Goal: Task Accomplishment & Management: Complete application form

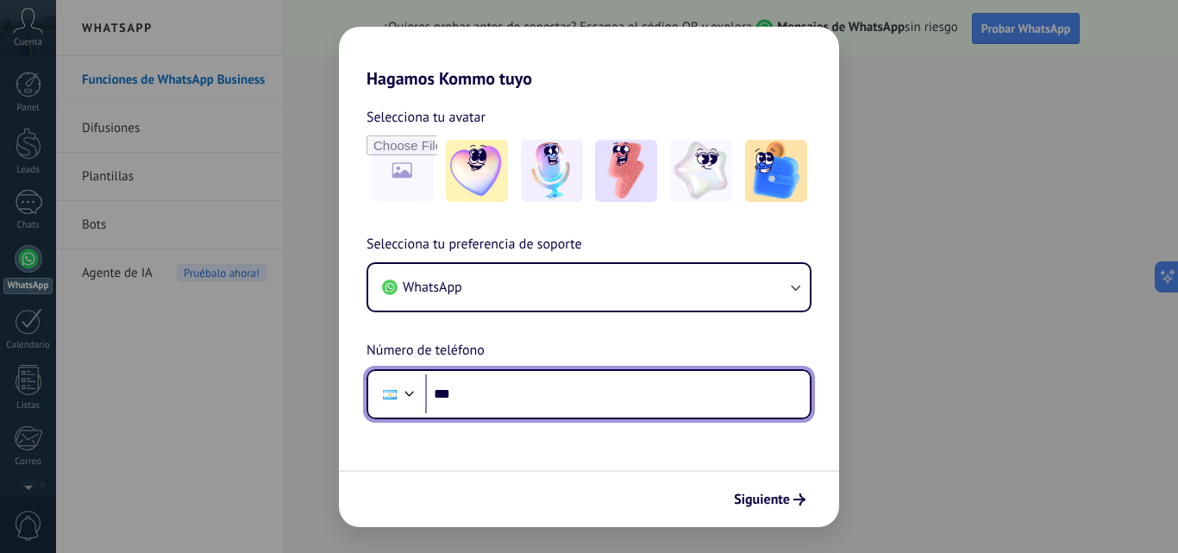
click at [511, 386] on input "***" at bounding box center [617, 394] width 385 height 40
click at [516, 385] on input "********" at bounding box center [617, 394] width 385 height 40
click at [519, 391] on input "********" at bounding box center [617, 394] width 385 height 40
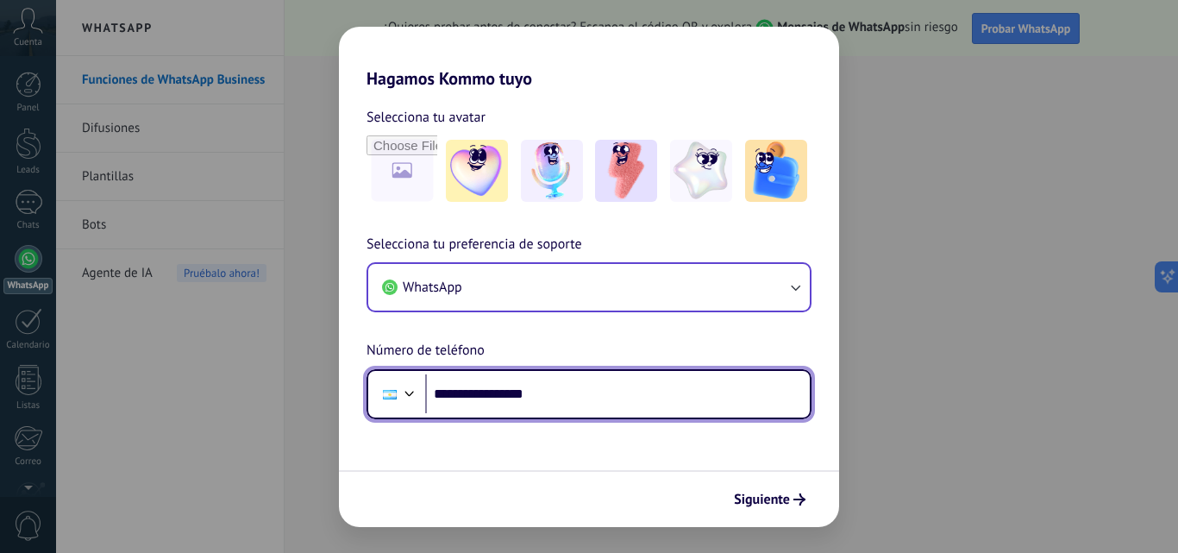
type input "**********"
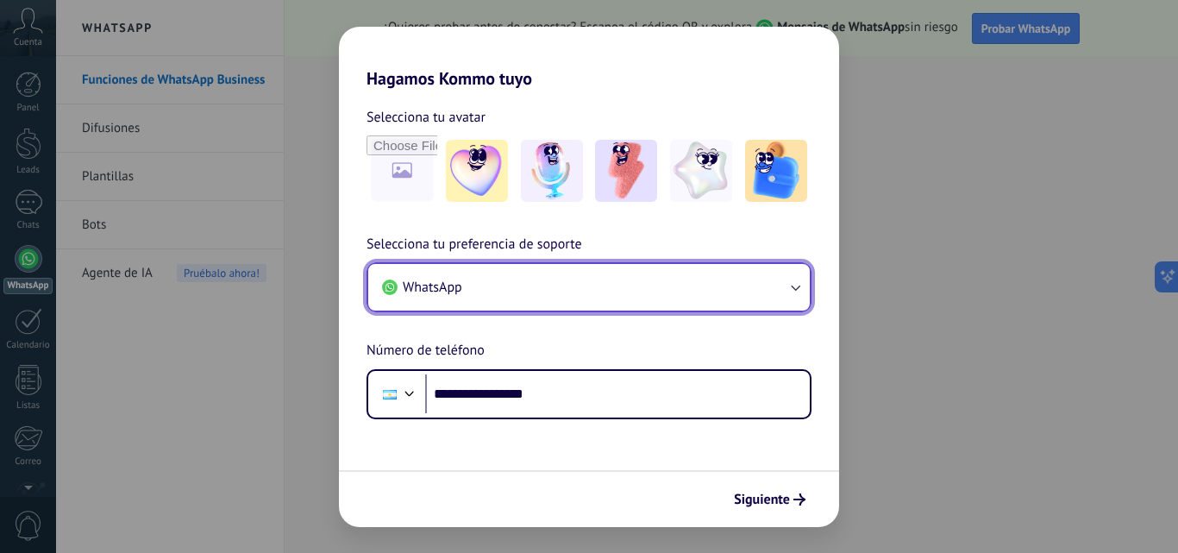
click at [785, 296] on button "WhatsApp" at bounding box center [589, 287] width 442 height 47
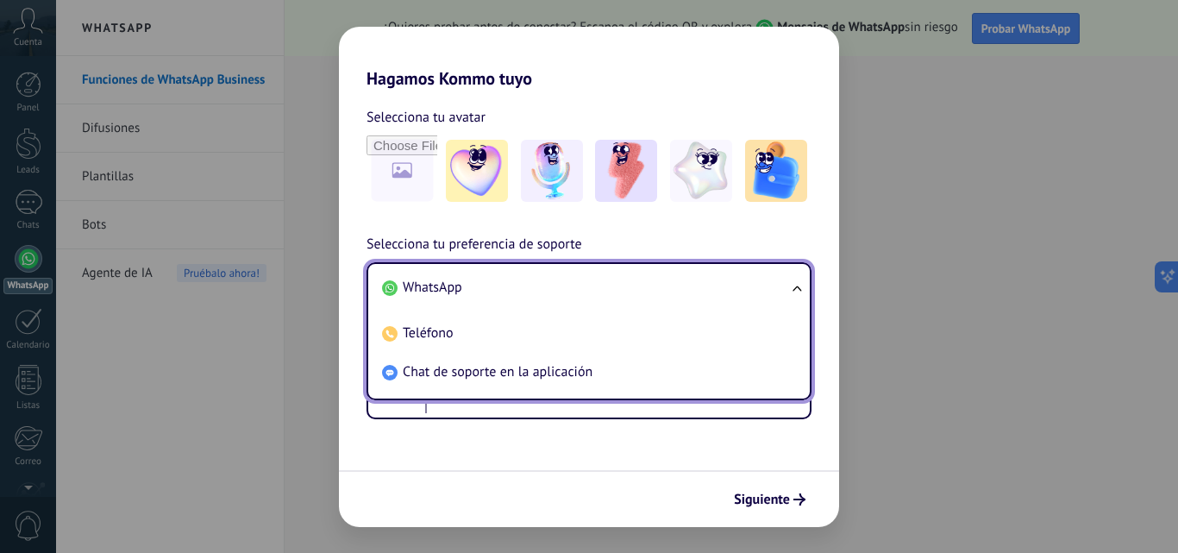
click at [785, 296] on li "WhatsApp" at bounding box center [585, 287] width 421 height 39
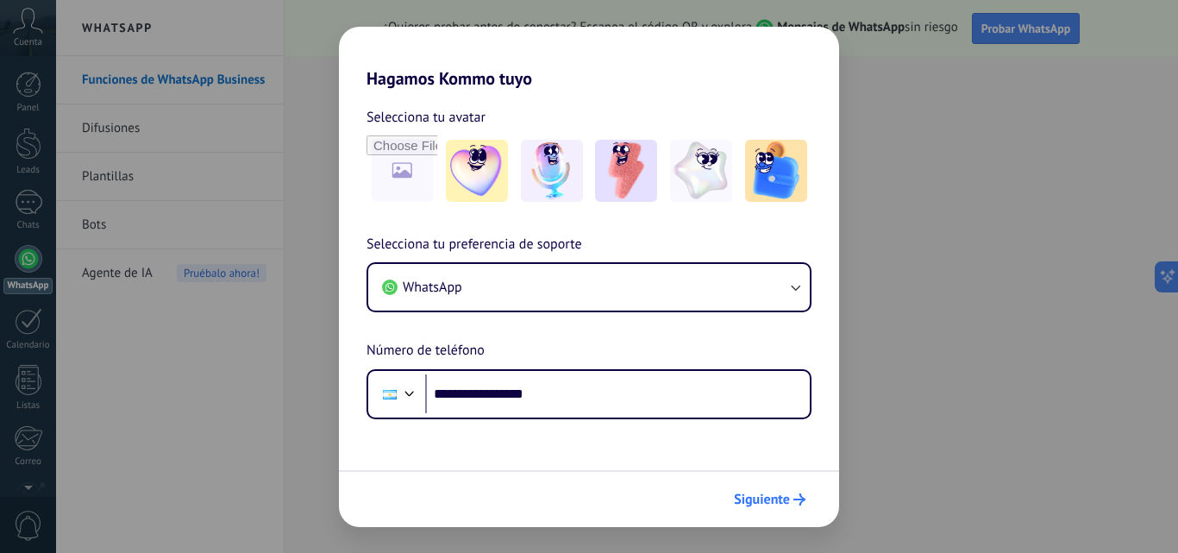
click at [761, 496] on span "Siguiente" at bounding box center [762, 499] width 56 height 12
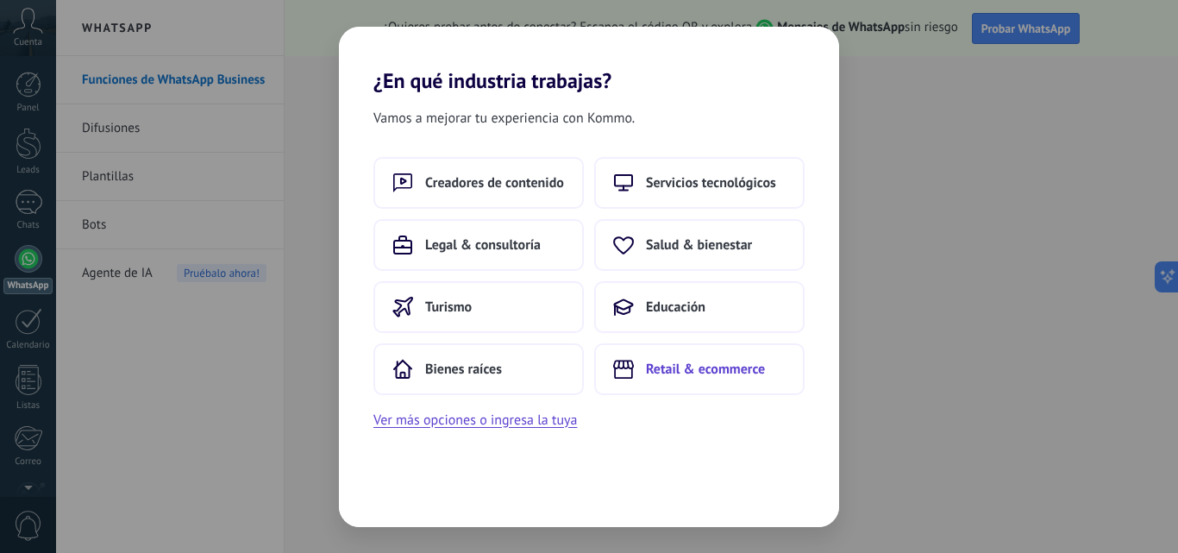
click at [744, 367] on span "Retail & ecommerce" at bounding box center [705, 369] width 119 height 17
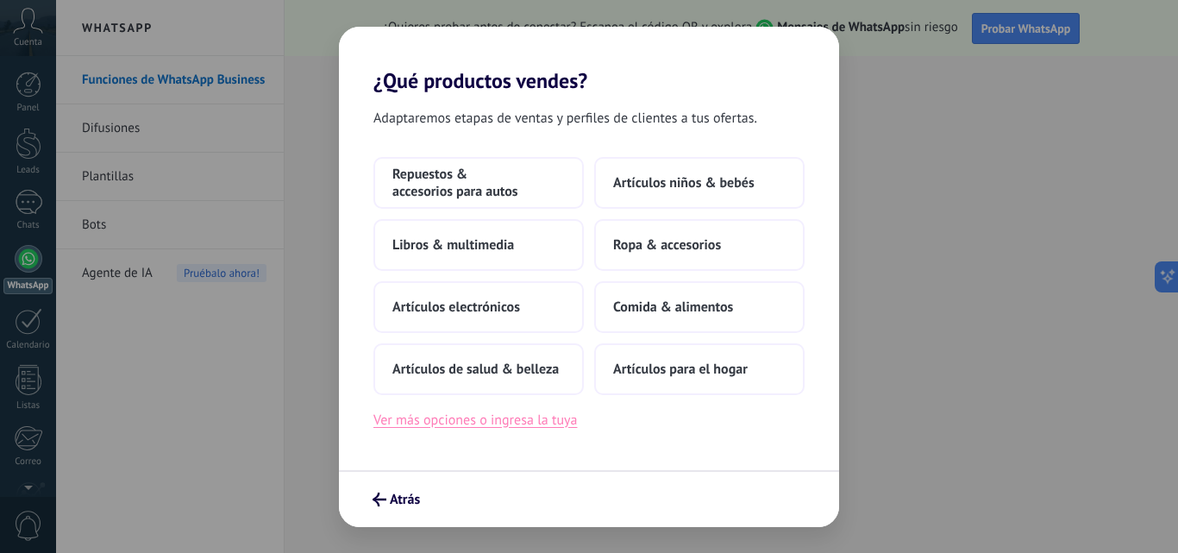
click at [526, 423] on button "Ver más opciones o ingresa la tuya" at bounding box center [476, 420] width 204 height 22
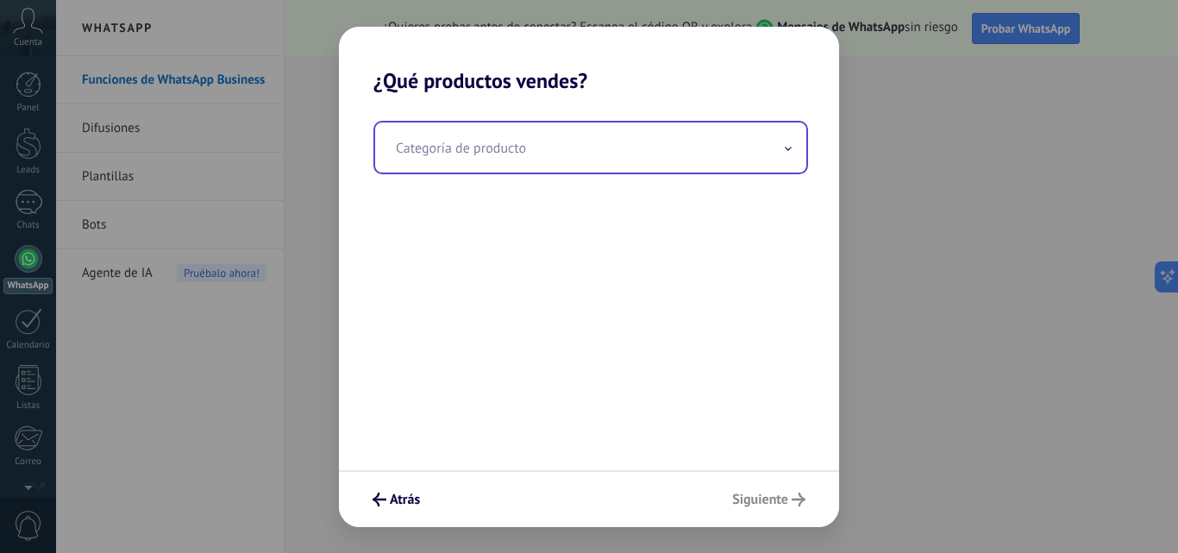
click at [537, 166] on input "text" at bounding box center [590, 147] width 431 height 50
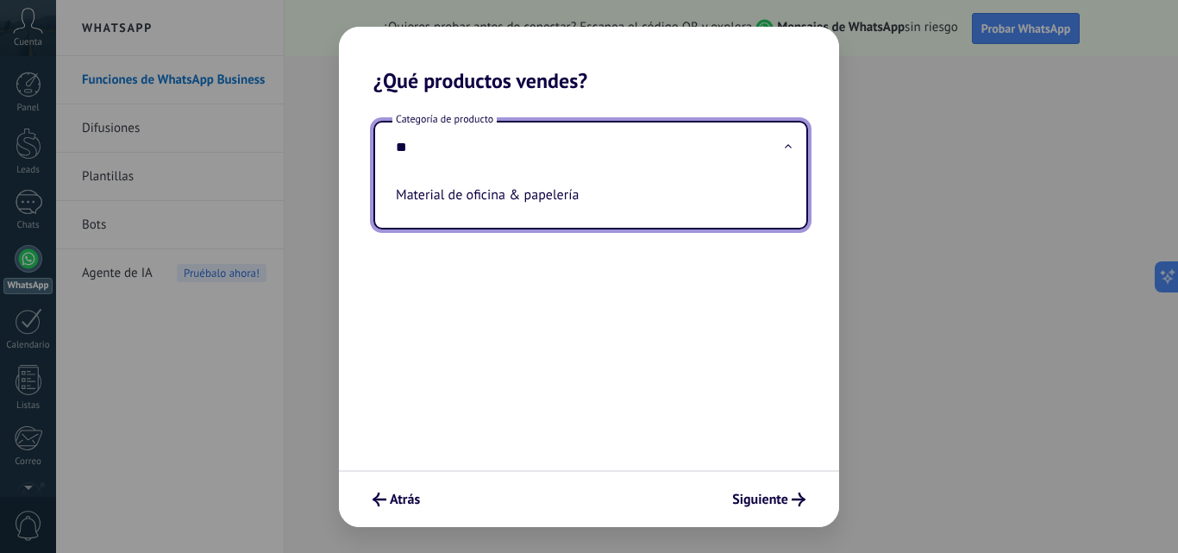
type input "*"
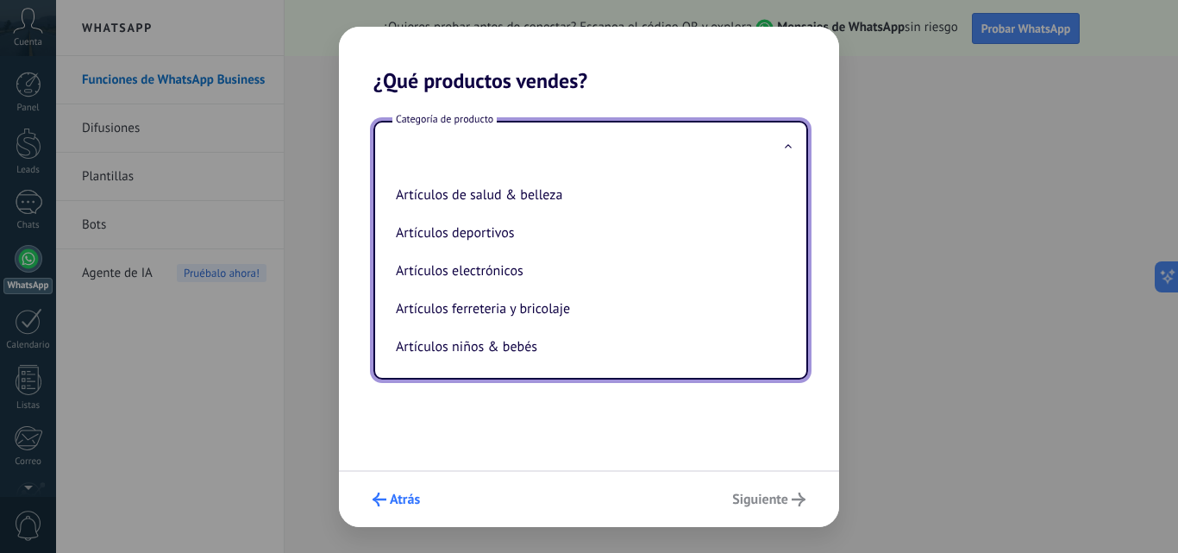
click at [407, 505] on span "Atrás" at bounding box center [405, 499] width 30 height 12
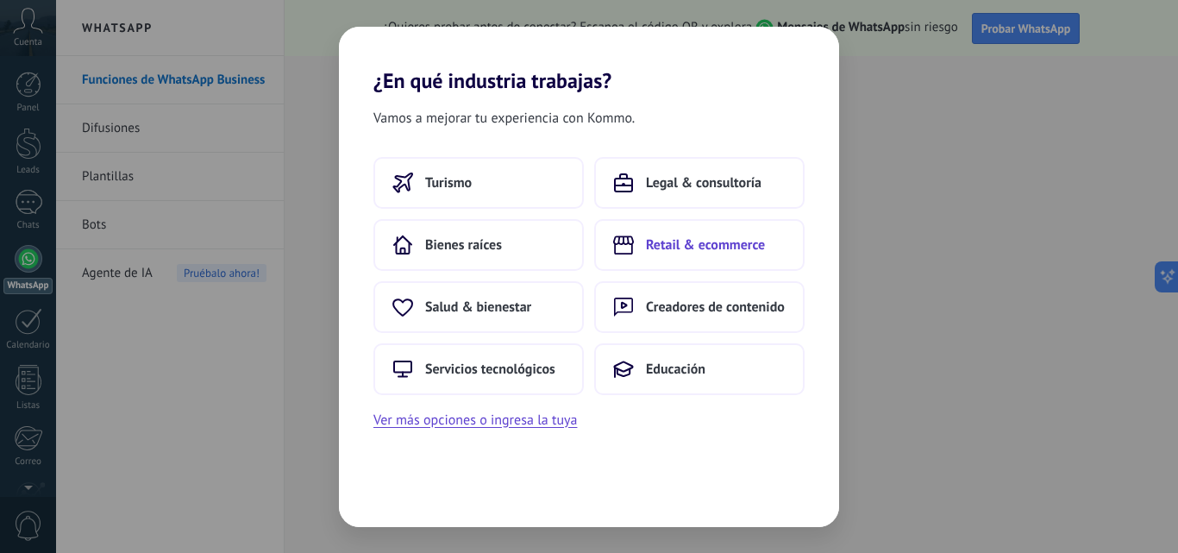
click at [753, 246] on span "Retail & ecommerce" at bounding box center [705, 244] width 119 height 17
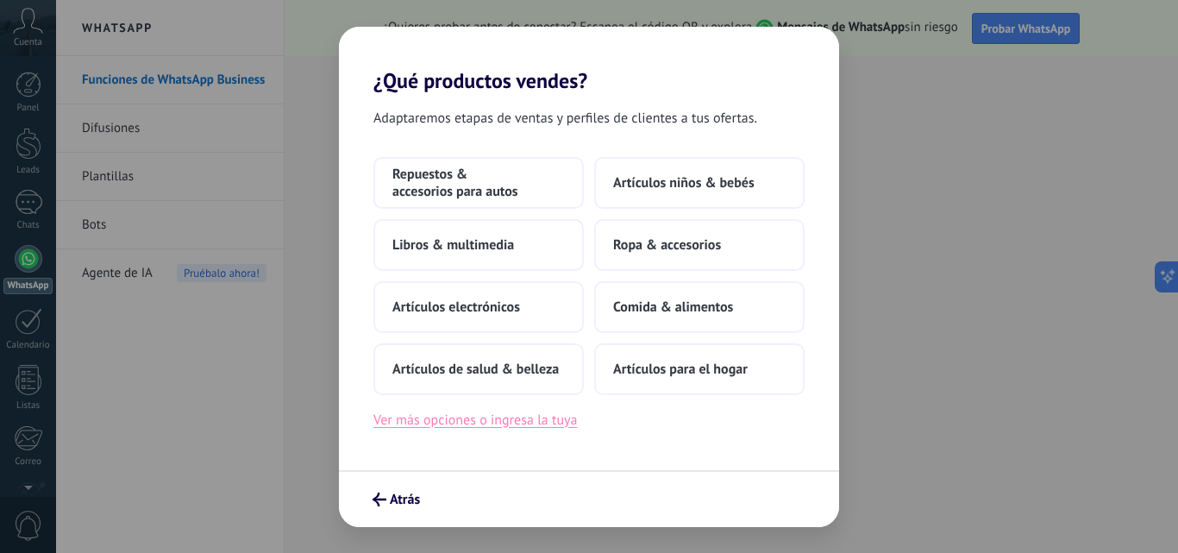
click at [404, 416] on button "Ver más opciones o ingresa la tuya" at bounding box center [476, 420] width 204 height 22
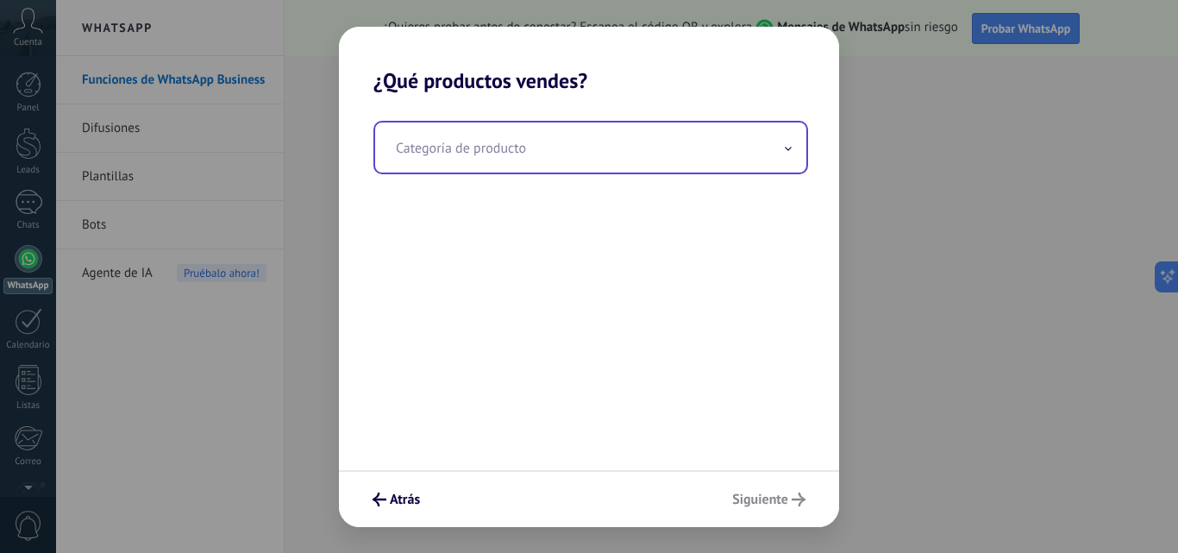
click at [547, 151] on input "text" at bounding box center [590, 147] width 431 height 50
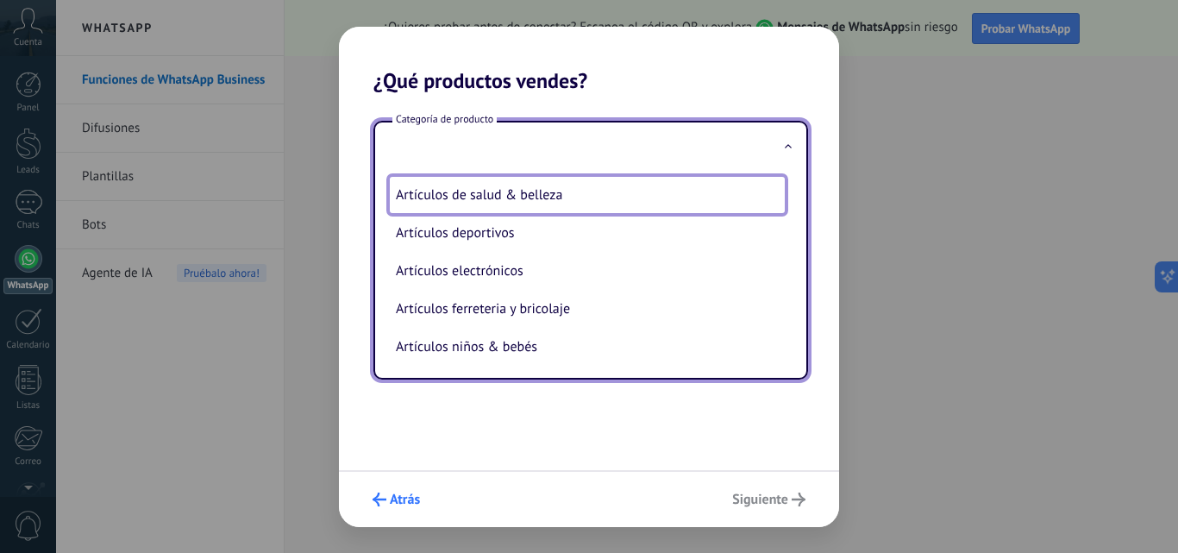
click at [378, 493] on span "submit" at bounding box center [380, 500] width 14 height 14
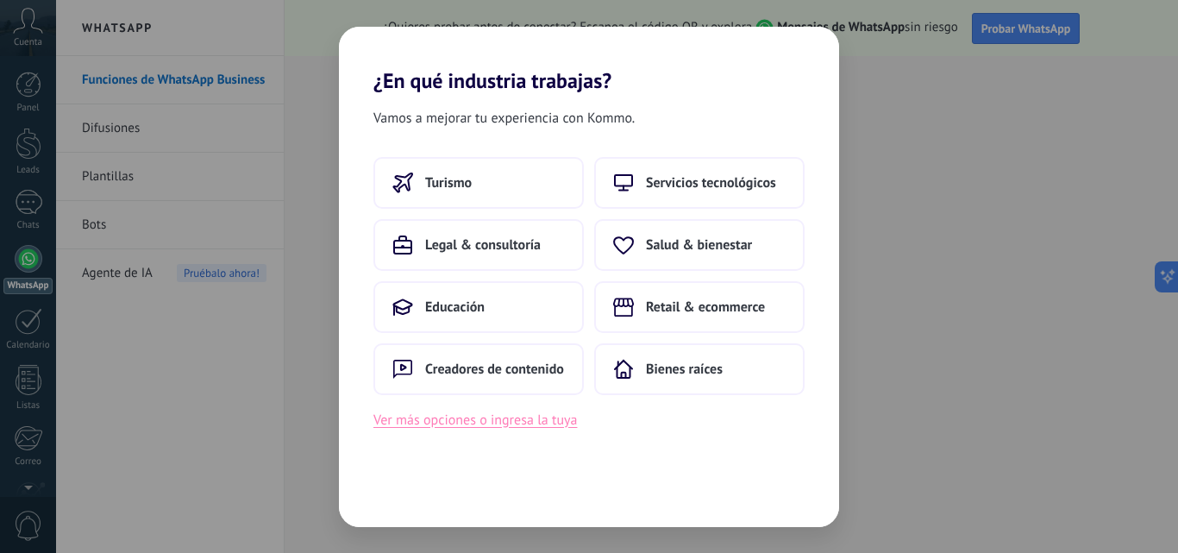
click at [489, 424] on button "Ver más opciones o ingresa la tuya" at bounding box center [476, 420] width 204 height 22
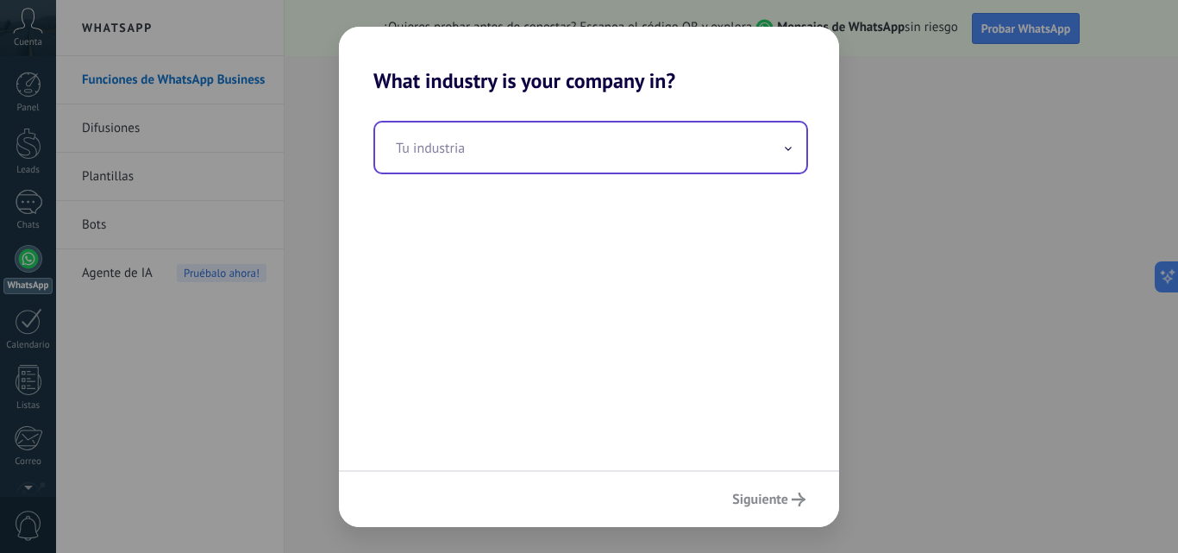
click at [559, 150] on input "text" at bounding box center [590, 147] width 431 height 50
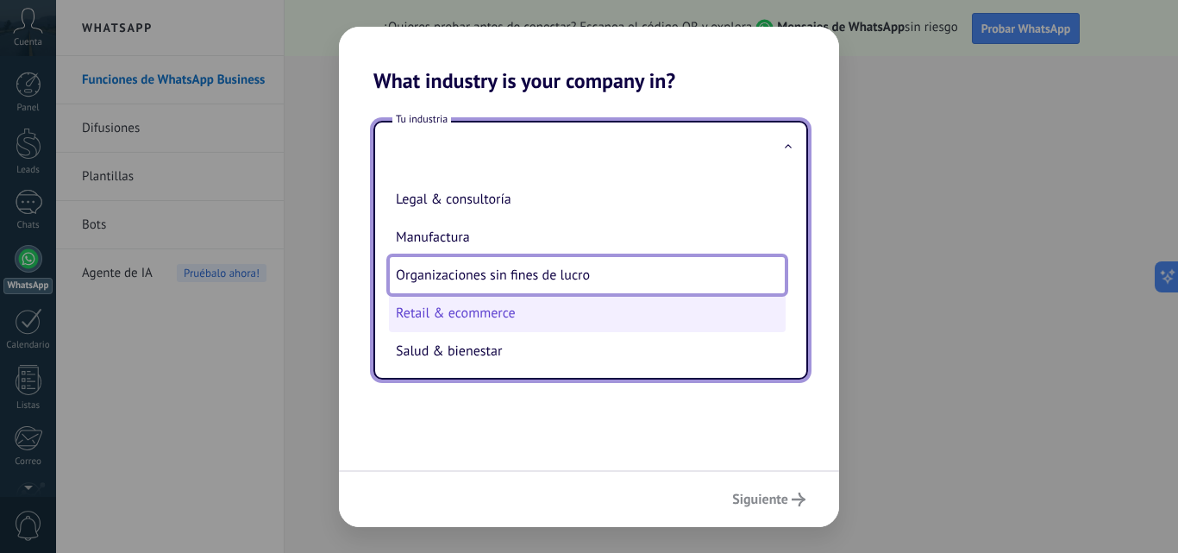
scroll to position [185, 0]
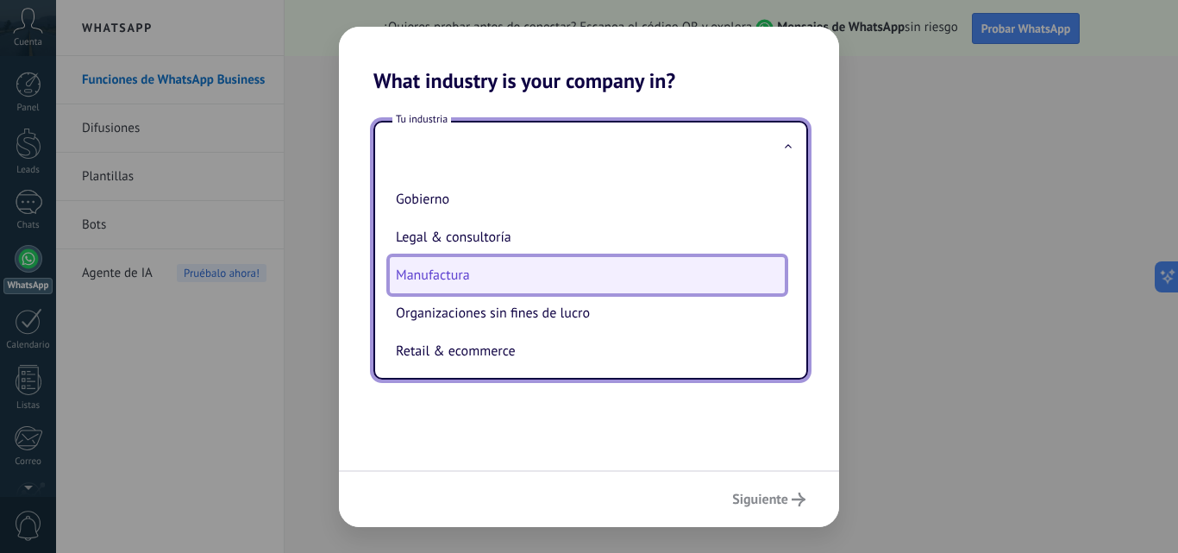
click at [549, 286] on li "Manufactura" at bounding box center [587, 275] width 397 height 38
type input "**********"
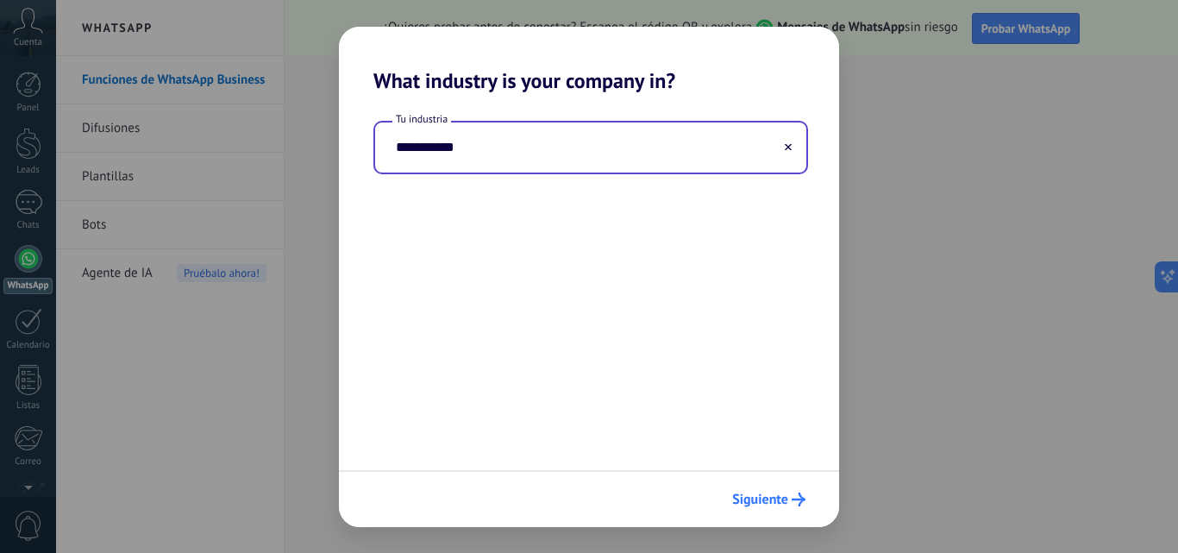
click at [750, 498] on span "Siguiente" at bounding box center [760, 499] width 56 height 12
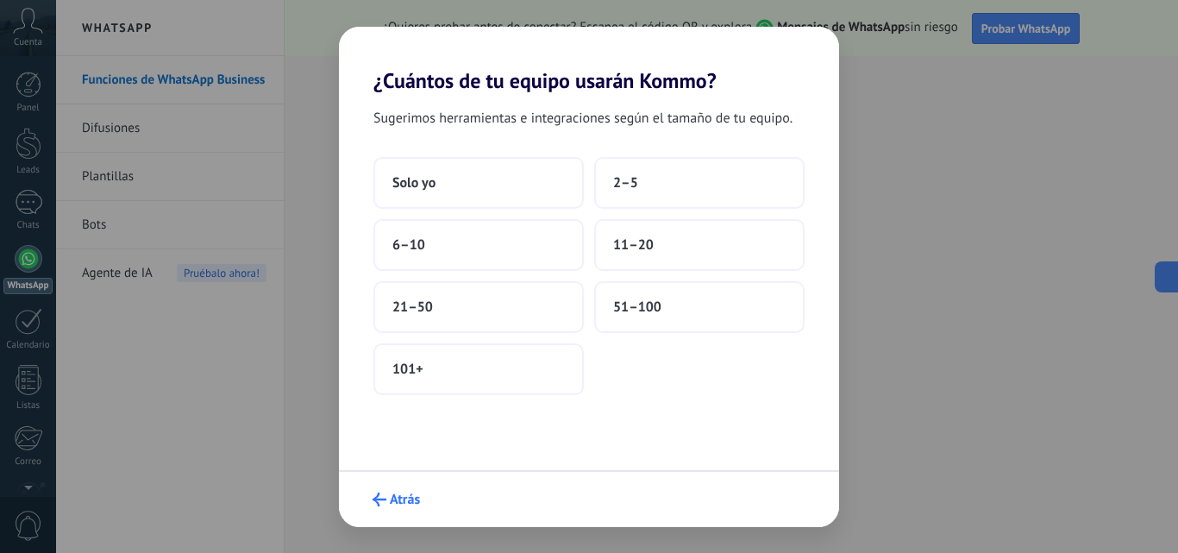
click at [389, 499] on span "Atrás" at bounding box center [396, 500] width 47 height 14
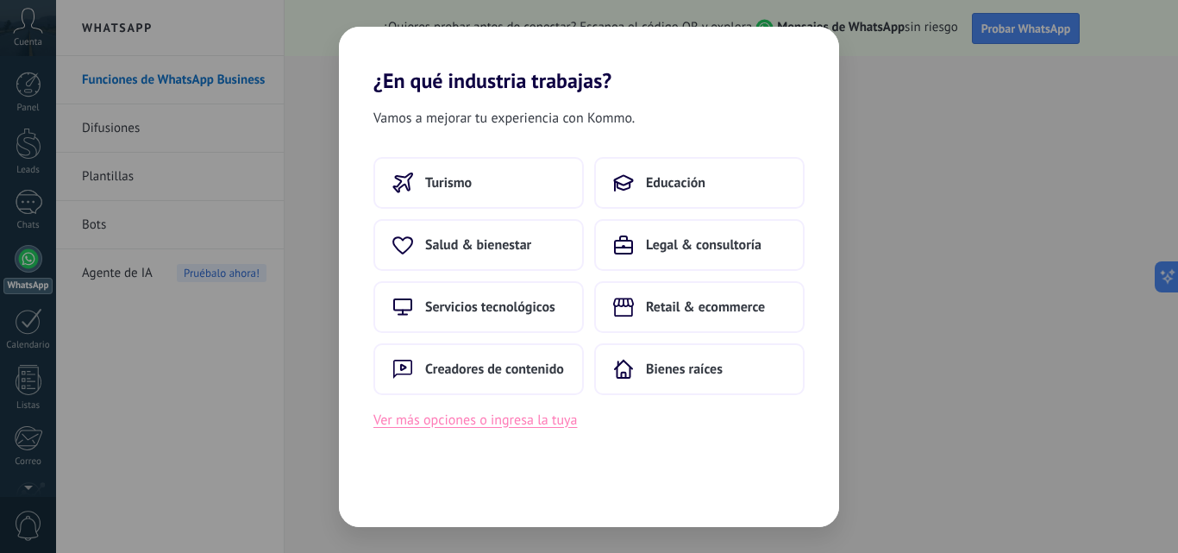
click at [488, 420] on button "Ver más opciones o ingresa la tuya" at bounding box center [476, 420] width 204 height 22
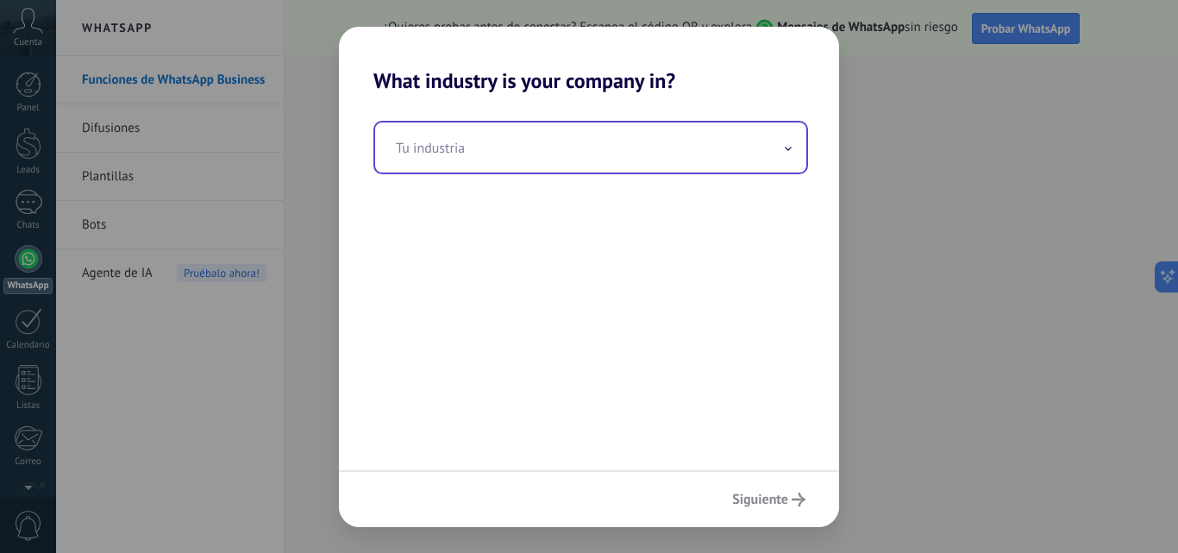
click at [555, 153] on input "text" at bounding box center [590, 147] width 431 height 50
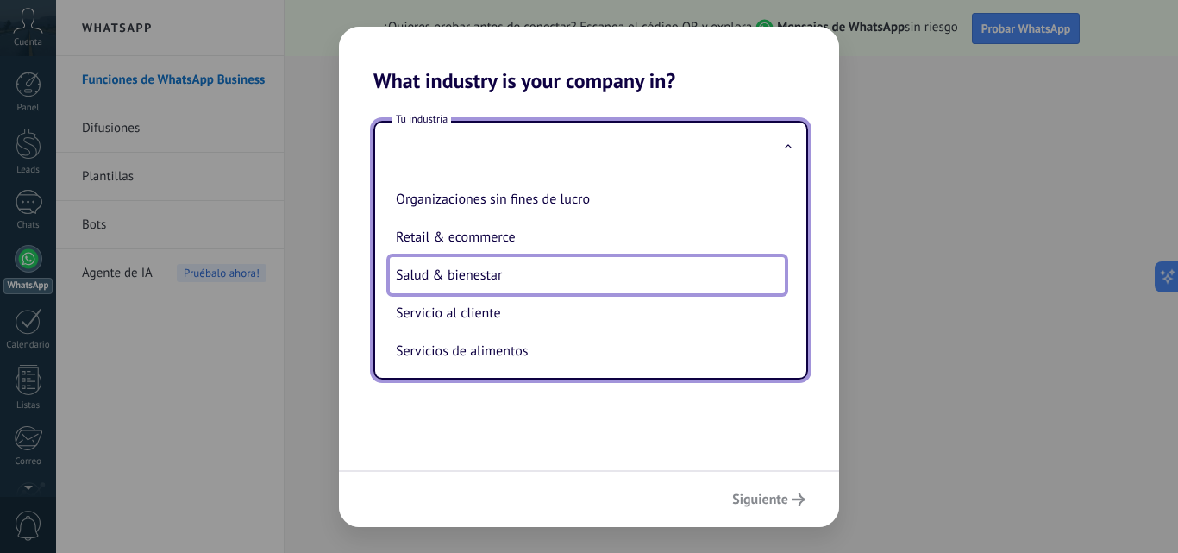
scroll to position [261, 0]
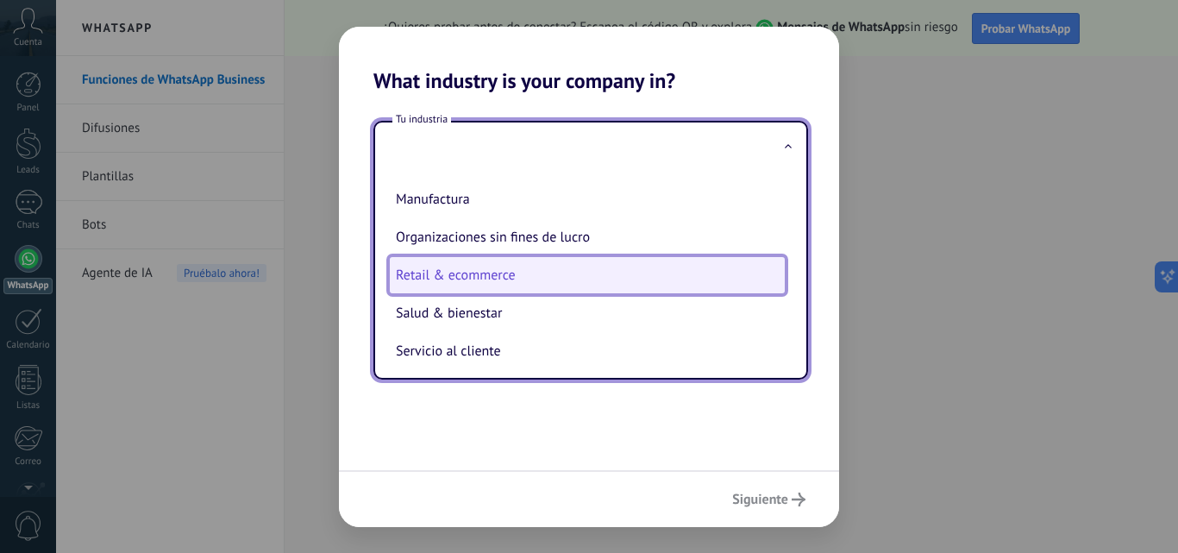
click at [497, 268] on li "Retail & ecommerce" at bounding box center [587, 275] width 397 height 38
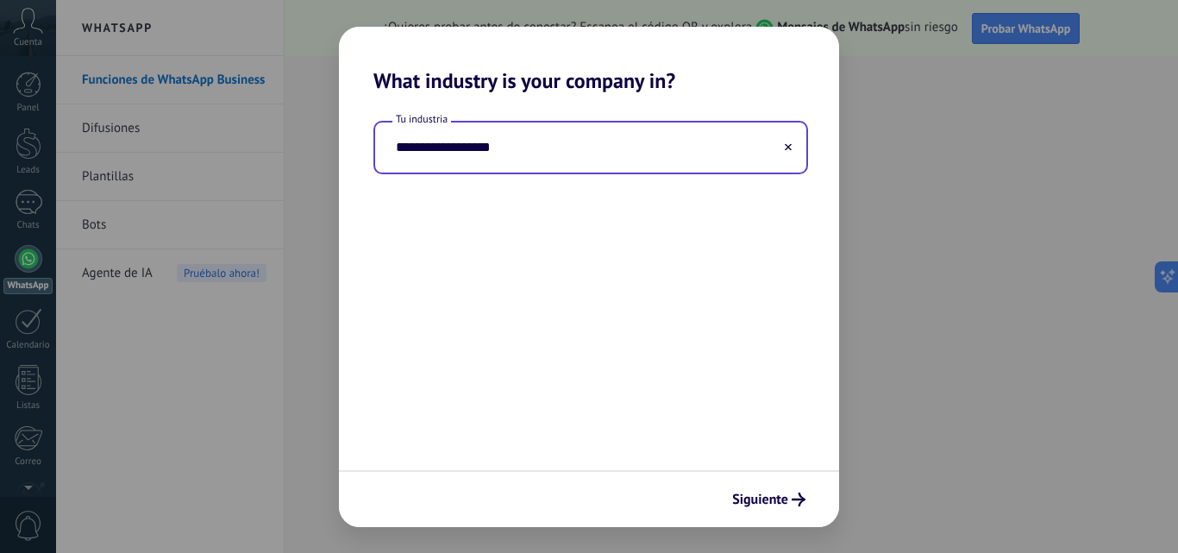
type input "**********"
click at [783, 502] on span "Siguiente" at bounding box center [760, 499] width 56 height 12
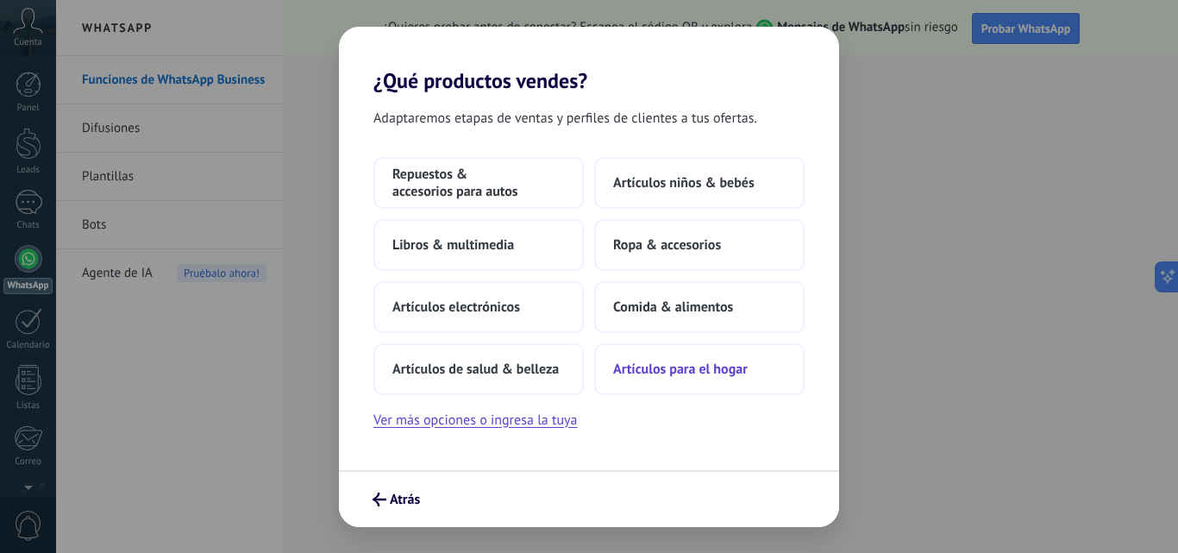
click at [675, 367] on span "Artículos para el hogar" at bounding box center [680, 369] width 135 height 17
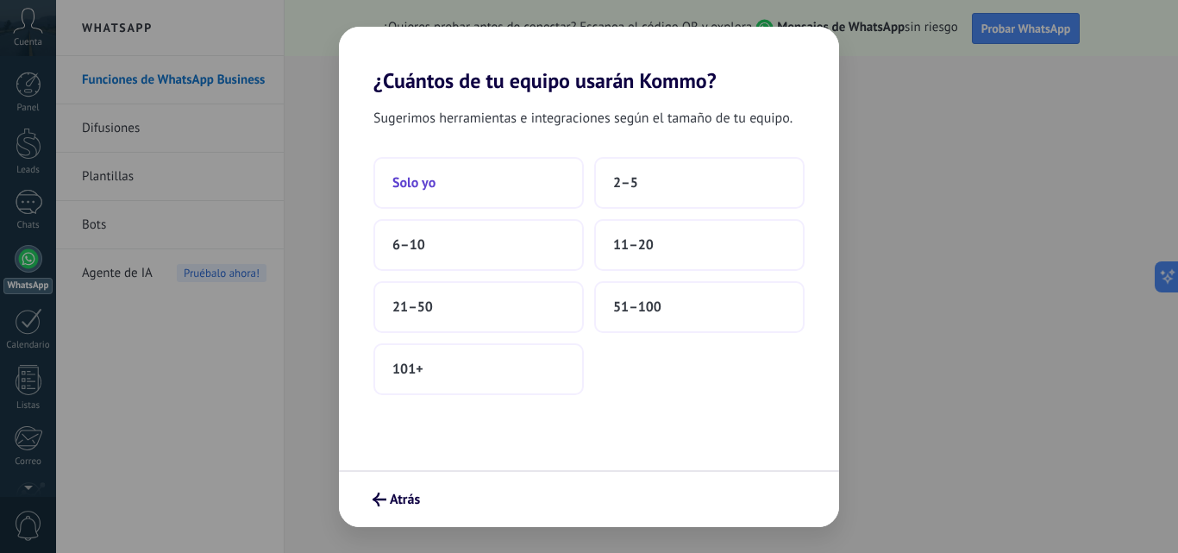
click at [445, 186] on button "Solo yo" at bounding box center [479, 183] width 210 height 52
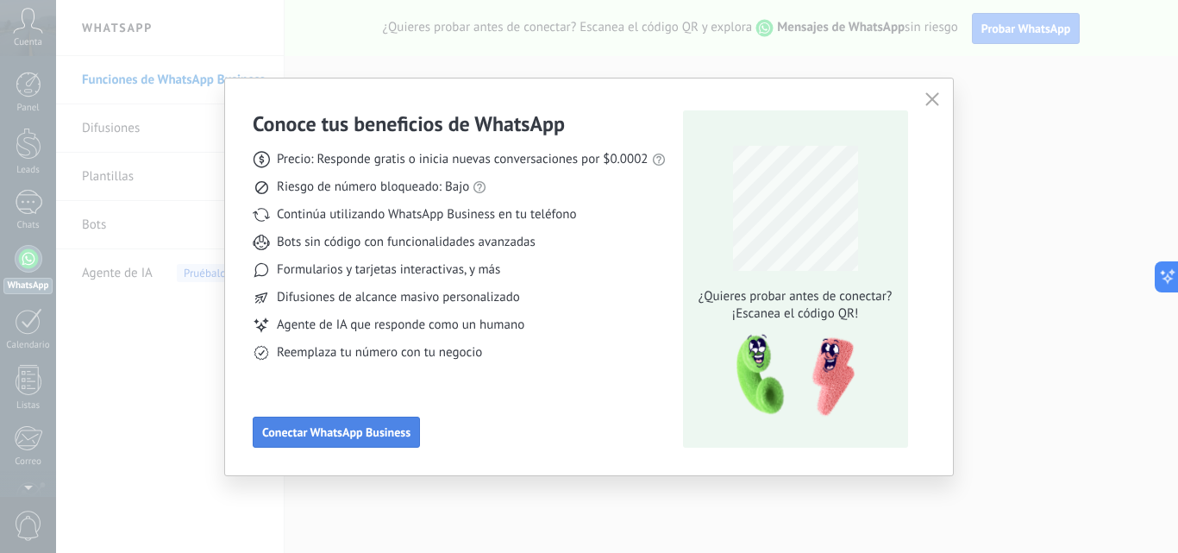
click at [386, 433] on span "Conectar WhatsApp Business" at bounding box center [336, 432] width 148 height 12
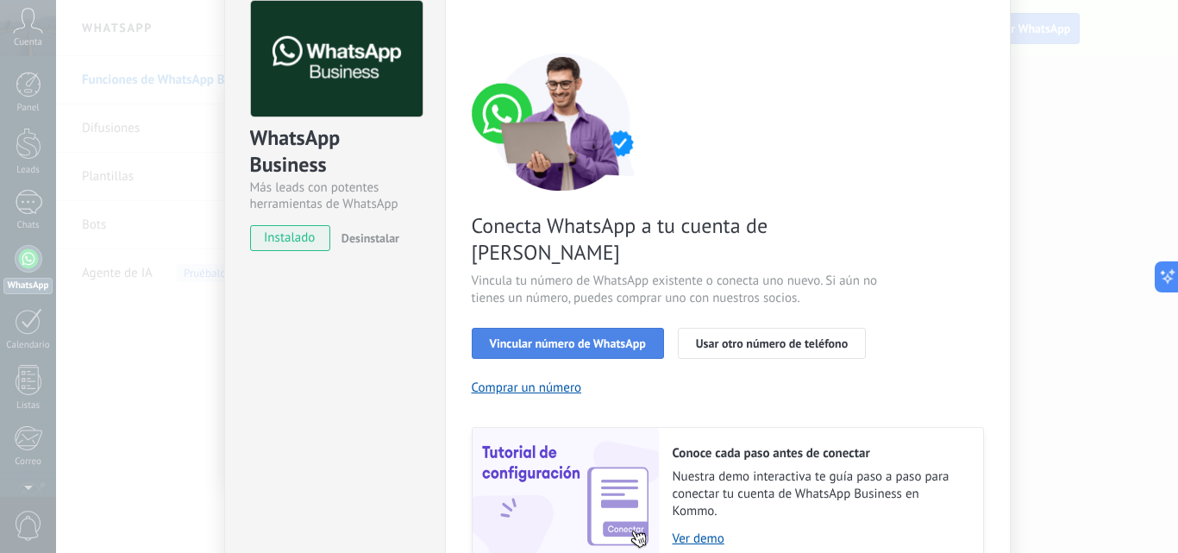
scroll to position [213, 0]
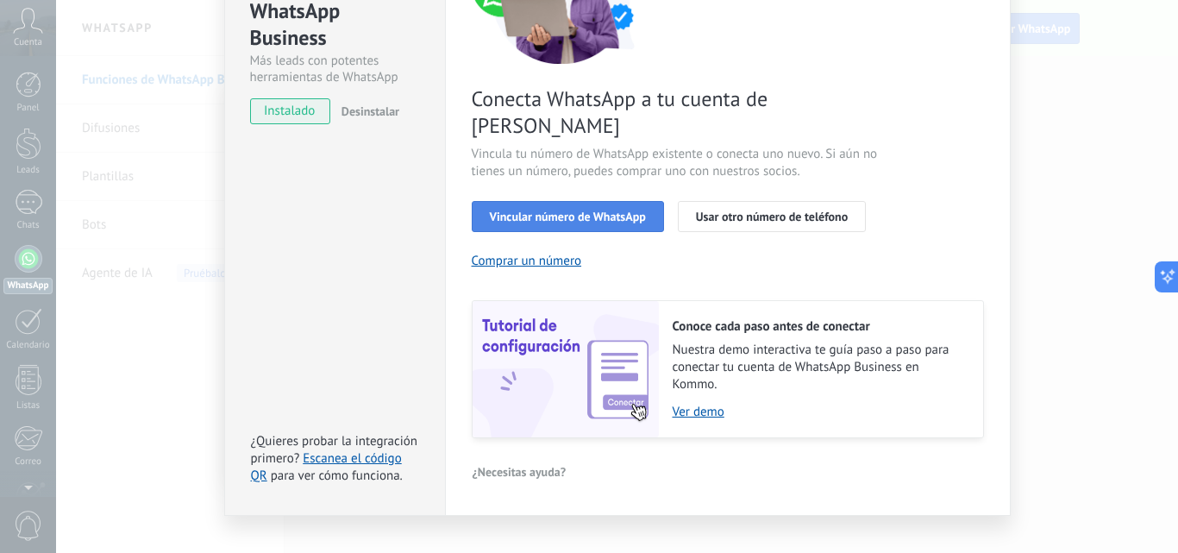
click at [574, 210] on span "Vincular número de WhatsApp" at bounding box center [568, 216] width 156 height 12
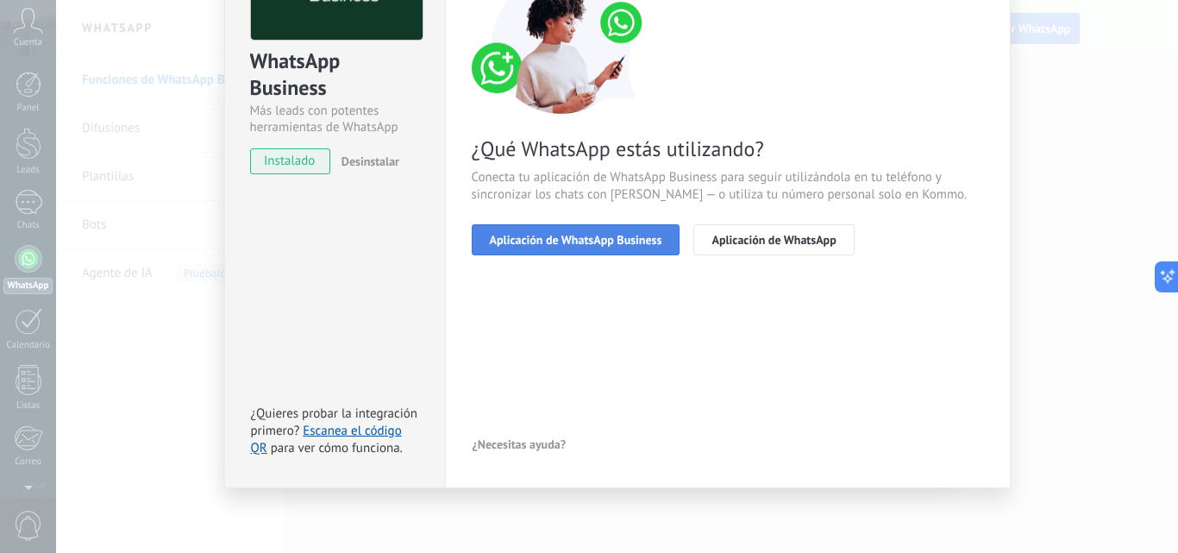
click at [584, 241] on span "Aplicación de WhatsApp Business" at bounding box center [576, 240] width 173 height 12
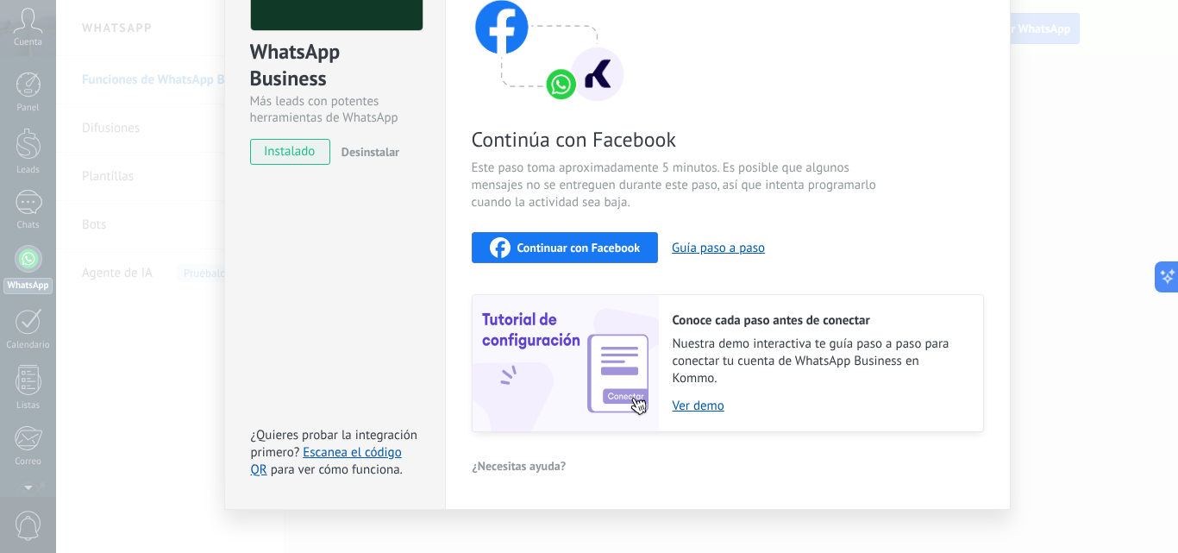
scroll to position [193, 0]
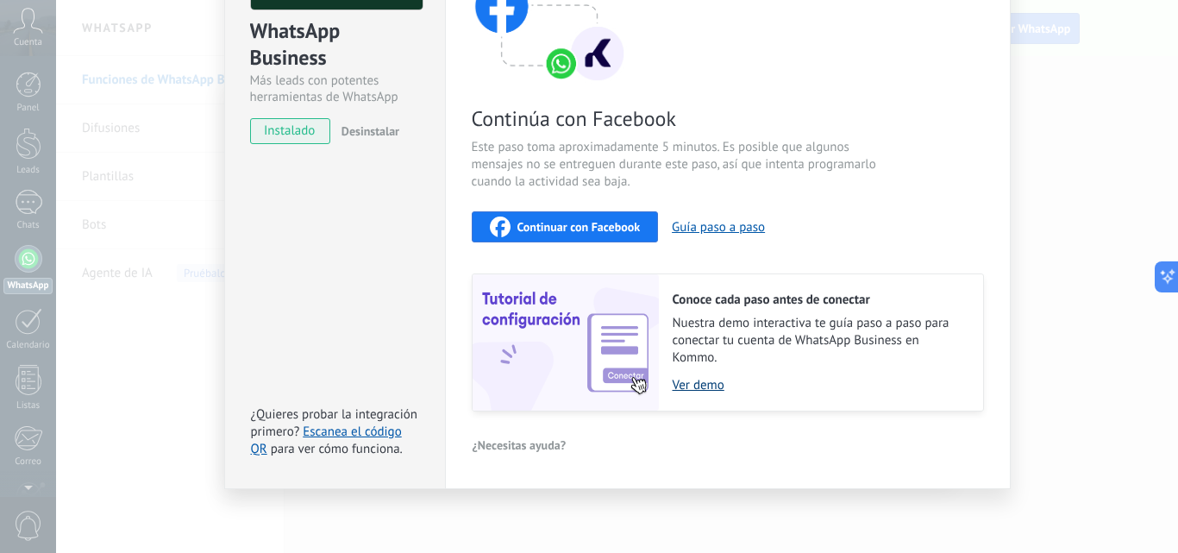
click at [704, 386] on link "Ver demo" at bounding box center [819, 385] width 293 height 16
click at [561, 223] on span "Continuar con Facebook" at bounding box center [579, 227] width 123 height 12
click at [562, 230] on span "Continuar con Facebook" at bounding box center [579, 227] width 123 height 12
click at [578, 231] on span "Continuar con Facebook" at bounding box center [579, 227] width 123 height 12
click at [573, 229] on span "Continuar con Facebook" at bounding box center [579, 227] width 123 height 12
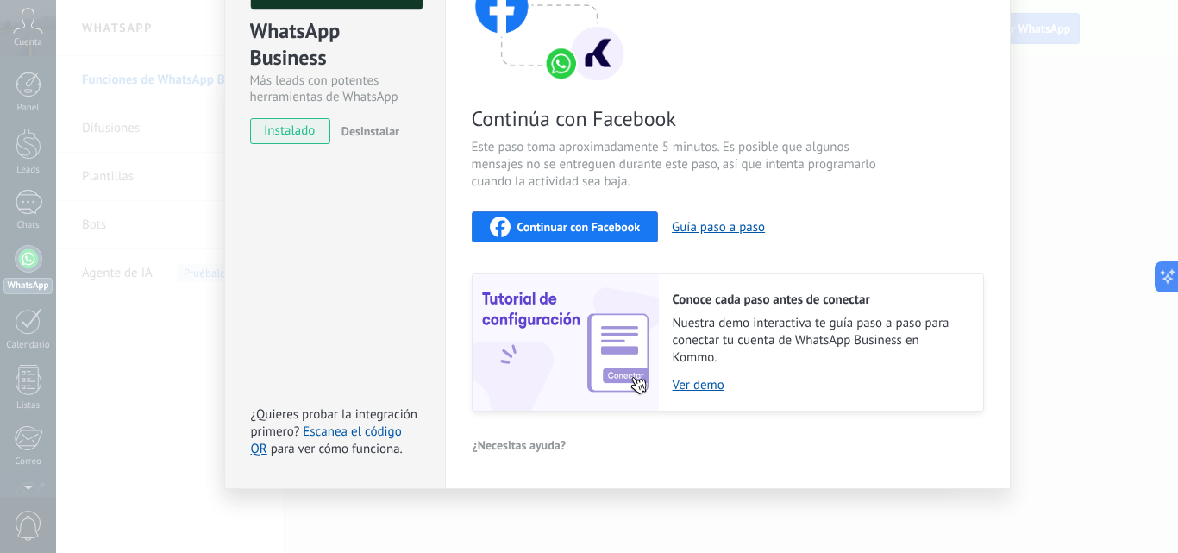
drag, startPoint x: 801, startPoint y: 204, endPoint x: 729, endPoint y: 204, distance: 72.5
click at [801, 204] on div "Continúa con Facebook Este paso toma aproximadamente 5 minutos. Es posible que …" at bounding box center [728, 179] width 512 height 466
click at [611, 226] on span "Continuar con Facebook" at bounding box center [579, 227] width 123 height 12
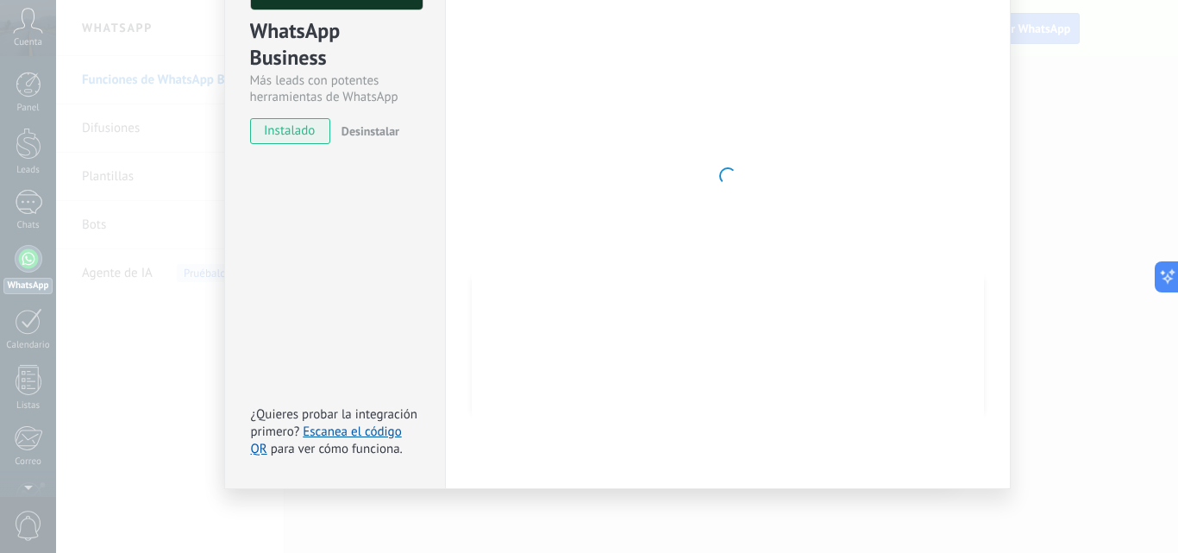
scroll to position [0, 0]
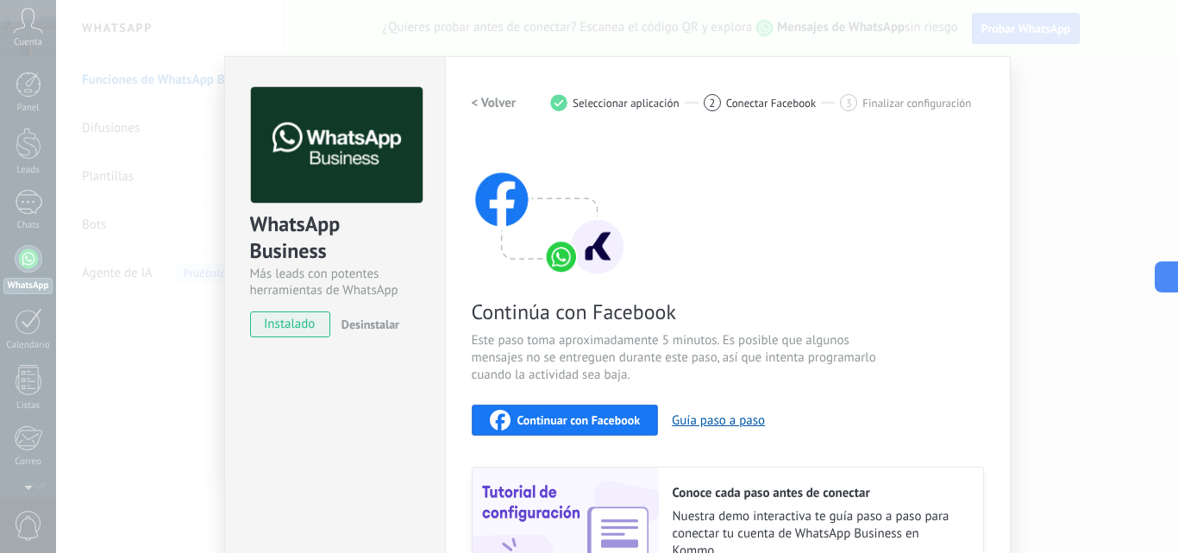
click at [580, 416] on span "Continuar con Facebook" at bounding box center [579, 420] width 123 height 12
